Goal: Task Accomplishment & Management: Complete application form

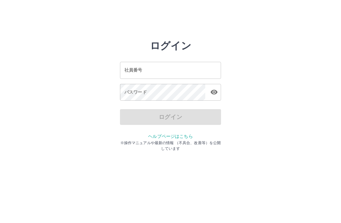
click at [166, 73] on input "社員番号" at bounding box center [170, 70] width 101 height 17
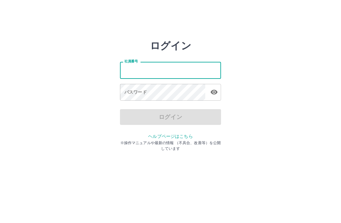
click at [162, 76] on input "社員番号" at bounding box center [170, 70] width 101 height 17
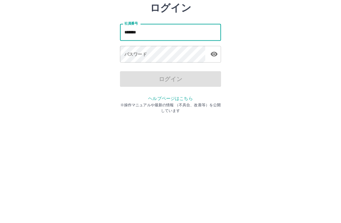
type input "*******"
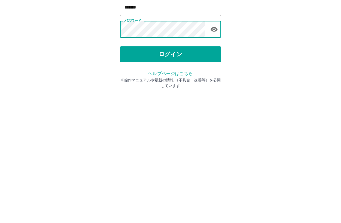
click at [173, 109] on button "ログイン" at bounding box center [170, 117] width 101 height 16
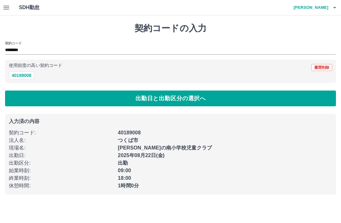
click at [26, 78] on button "40189008" at bounding box center [21, 76] width 25 height 8
click at [169, 99] on button "出勤日と出勤区分の選択へ" at bounding box center [170, 99] width 331 height 16
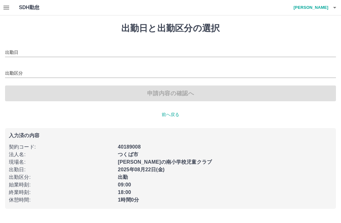
type input "**********"
type input "**"
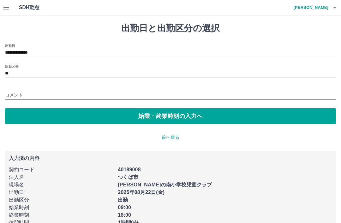
click at [16, 74] on input "**" at bounding box center [170, 74] width 331 height 8
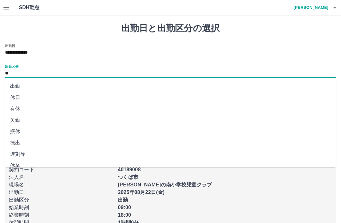
click at [20, 87] on li "出勤" at bounding box center [170, 85] width 331 height 11
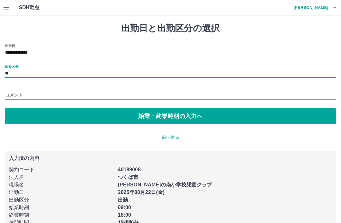
scroll to position [16, 0]
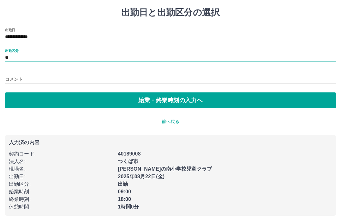
click at [121, 195] on div "18:00" at bounding box center [223, 197] width 218 height 11
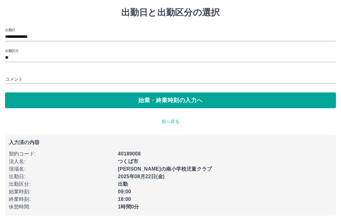
click at [127, 193] on div "18:00" at bounding box center [223, 197] width 218 height 11
click at [20, 194] on div "終業時刻 :" at bounding box center [59, 197] width 109 height 11
click at [126, 194] on div "18:00" at bounding box center [223, 197] width 218 height 11
click at [127, 202] on div "1時間0分" at bounding box center [223, 204] width 218 height 11
click at [128, 209] on b "1時間0分" at bounding box center [128, 206] width 21 height 5
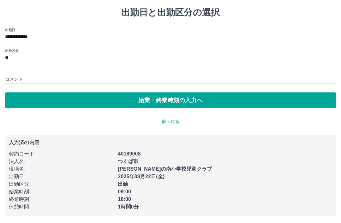
click at [20, 185] on div "始業時刻 :" at bounding box center [59, 189] width 109 height 11
click at [42, 56] on input "**" at bounding box center [170, 58] width 331 height 8
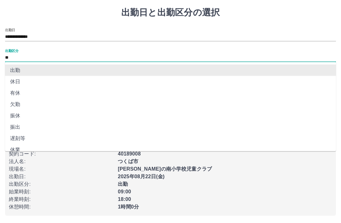
click at [21, 74] on li "出勤" at bounding box center [170, 70] width 331 height 11
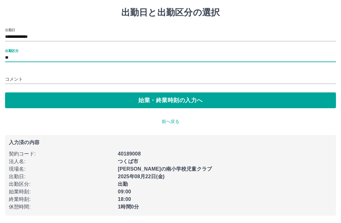
click at [129, 194] on div "18:00" at bounding box center [223, 197] width 218 height 11
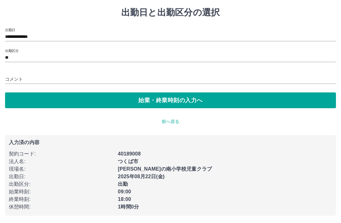
click at [19, 203] on p "休憩時間 :" at bounding box center [61, 207] width 105 height 8
click at [130, 202] on div "1時間0分" at bounding box center [223, 204] width 218 height 11
click at [172, 107] on button "始業・終業時刻の入力へ" at bounding box center [170, 100] width 331 height 16
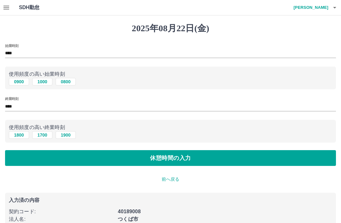
click at [21, 84] on button "0900" at bounding box center [19, 82] width 20 height 8
click at [19, 138] on button "1800" at bounding box center [19, 135] width 20 height 8
click at [169, 161] on button "休憩時間の入力" at bounding box center [170, 158] width 331 height 16
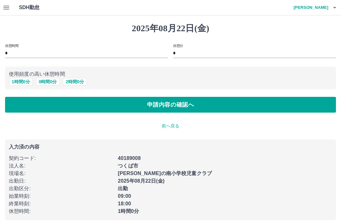
click at [19, 85] on button "1 時間 0 分" at bounding box center [21, 82] width 24 height 8
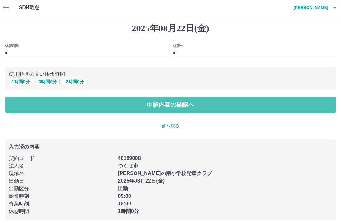
scroll to position [5, 0]
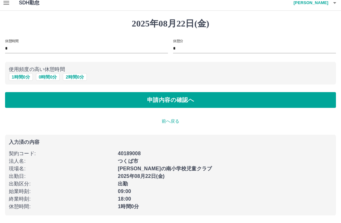
click at [170, 101] on button "申請内容の確認へ" at bounding box center [170, 100] width 331 height 16
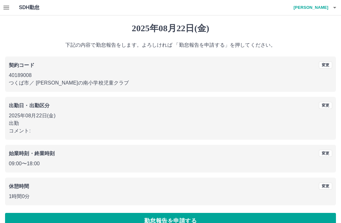
scroll to position [13, 0]
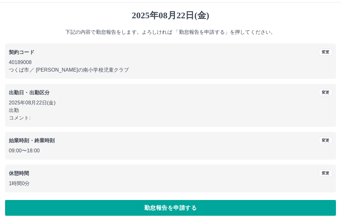
click at [180, 206] on button "勤怠報告を申請する" at bounding box center [170, 208] width 331 height 16
click at [180, 205] on div at bounding box center [170, 111] width 341 height 223
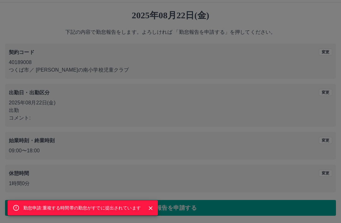
click at [184, 211] on div "勤怠申請:重複する時間帯の勤怠がすでに提出されています" at bounding box center [170, 111] width 341 height 223
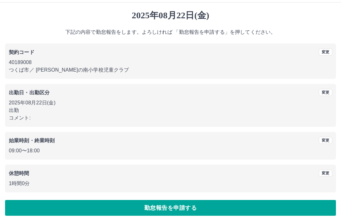
click at [171, 207] on button "勤怠報告を申請する" at bounding box center [170, 208] width 331 height 16
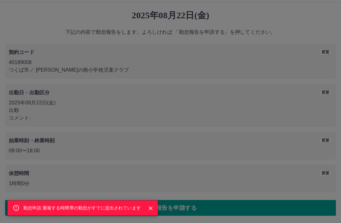
click at [155, 208] on button "Close" at bounding box center [150, 207] width 9 height 9
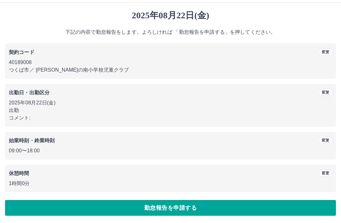
click at [171, 208] on button "勤怠報告を申請する" at bounding box center [170, 208] width 331 height 16
click at [20, 153] on p "09:00 〜 18:00" at bounding box center [170, 151] width 323 height 8
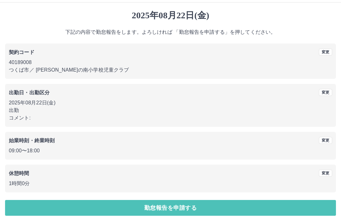
click at [163, 209] on button "勤怠報告を申請する" at bounding box center [170, 208] width 331 height 16
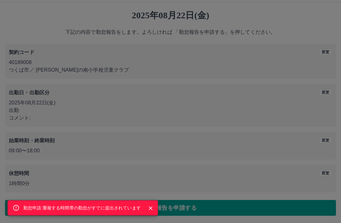
click at [154, 211] on button "Close" at bounding box center [150, 207] width 9 height 9
